Goal: Task Accomplishment & Management: Manage account settings

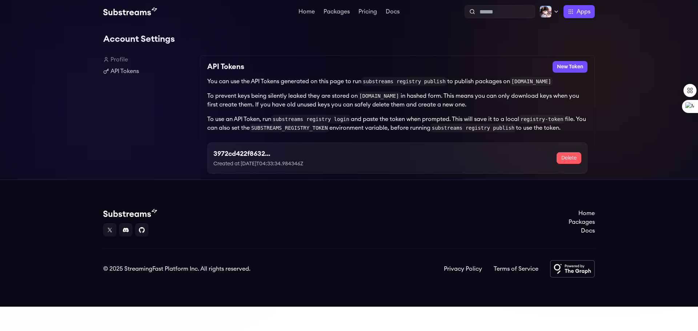
drag, startPoint x: 91, startPoint y: 129, endPoint x: 95, endPoint y: 130, distance: 4.1
click at [91, 129] on div "Account Settings Profile API Tokens API Tokens New Token You can use the API To…" at bounding box center [349, 101] width 698 height 156
click at [228, 152] on h3 "3972cd422f8632f997e26ffccc4c0fc6" at bounding box center [270, 154] width 114 height 10
click at [243, 152] on h3 "3972cd422f8632f997e26ffccc4c0fc6" at bounding box center [270, 154] width 114 height 10
drag, startPoint x: 213, startPoint y: 154, endPoint x: 258, endPoint y: 158, distance: 45.3
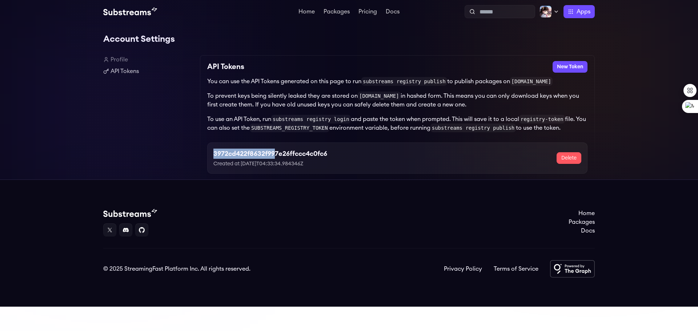
click at [263, 158] on div "3972cd422f8632f997e26ffccc4c0fc6 Created at 2025-09-17T04:33:34.984346Z Delete" at bounding box center [397, 157] width 380 height 31
click at [249, 157] on h3 "3972cd422f8632f997e26ffccc4c0fc6" at bounding box center [270, 154] width 114 height 10
click at [274, 156] on h3 "3972cd422f8632f997e26ffccc4c0fc6" at bounding box center [270, 154] width 114 height 10
click at [282, 157] on h3 "3972cd422f8632f997e26ffccc4c0fc6" at bounding box center [270, 154] width 114 height 10
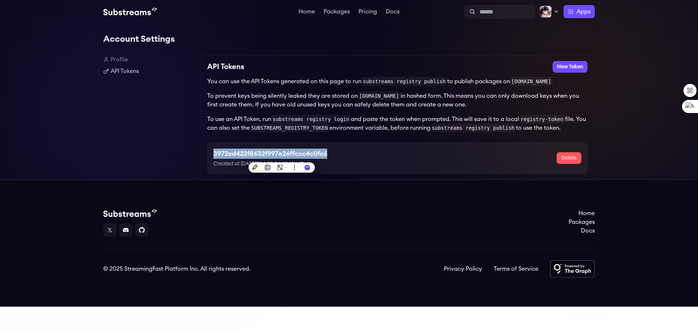
copy h3 "3972cd422f8632f997e26ffccc4c0fc6"
click at [260, 153] on h3 "3972cd422f8632f997e26ffccc4c0fc6" at bounding box center [270, 154] width 114 height 10
click at [290, 144] on div "3972cd422f8632f997e26ffccc4c0fc6 Created at 2025-09-17T04:33:34.984346Z Delete" at bounding box center [397, 155] width 380 height 37
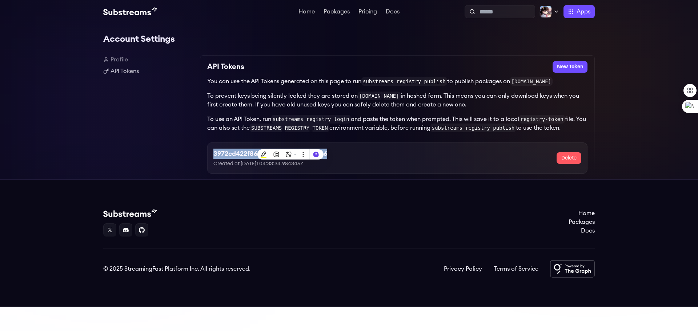
click at [239, 153] on h3 "3972cd422f8632f997e26ffccc4c0fc6" at bounding box center [270, 154] width 114 height 10
click at [387, 174] on div "3972cd422f8632f997e26ffccc4c0fc6 Created at 2025-09-17T04:33:34.984346Z Delete" at bounding box center [397, 157] width 380 height 31
